Goal: Information Seeking & Learning: Find specific fact

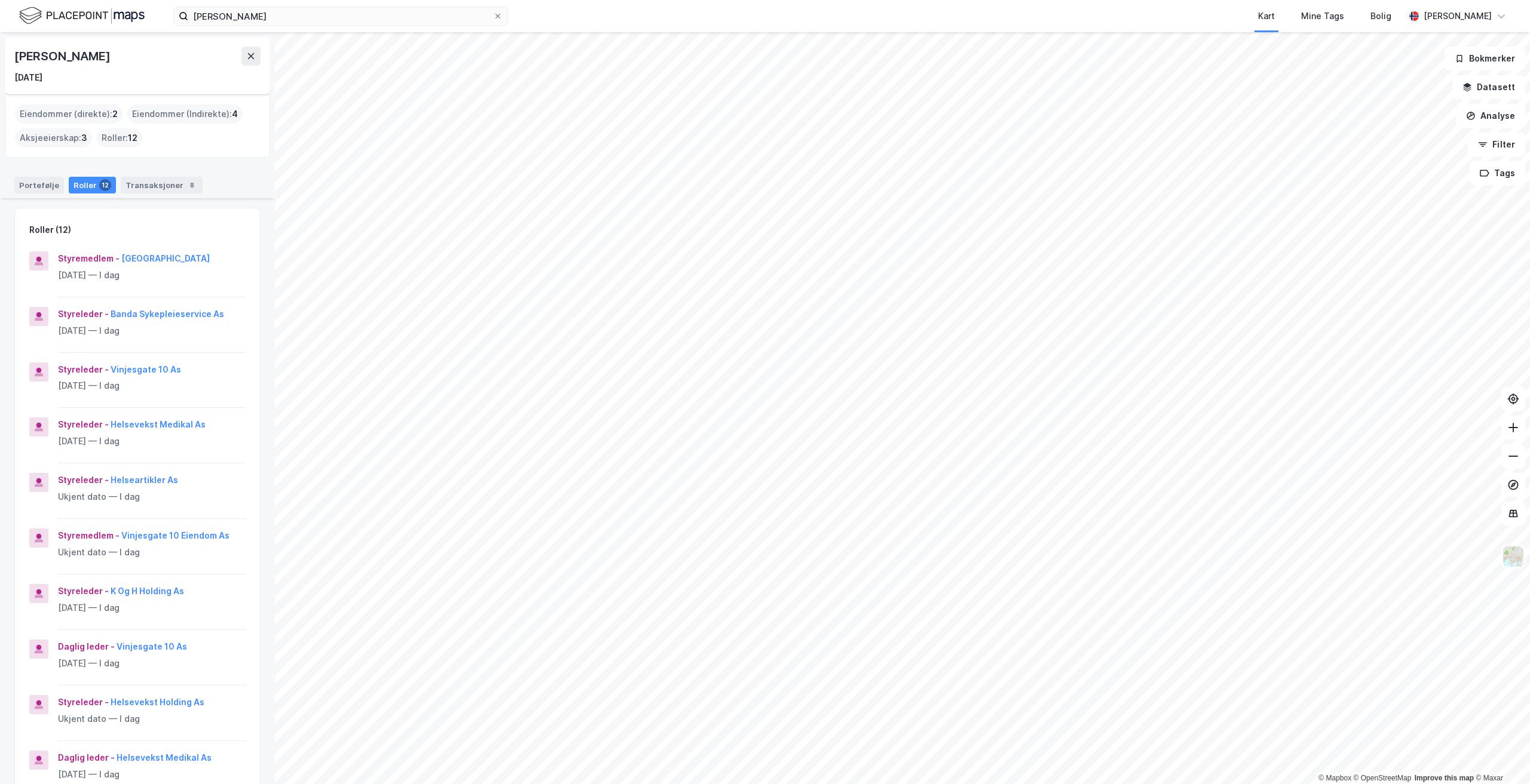
scroll to position [279, 0]
